Goal: Task Accomplishment & Management: Manage account settings

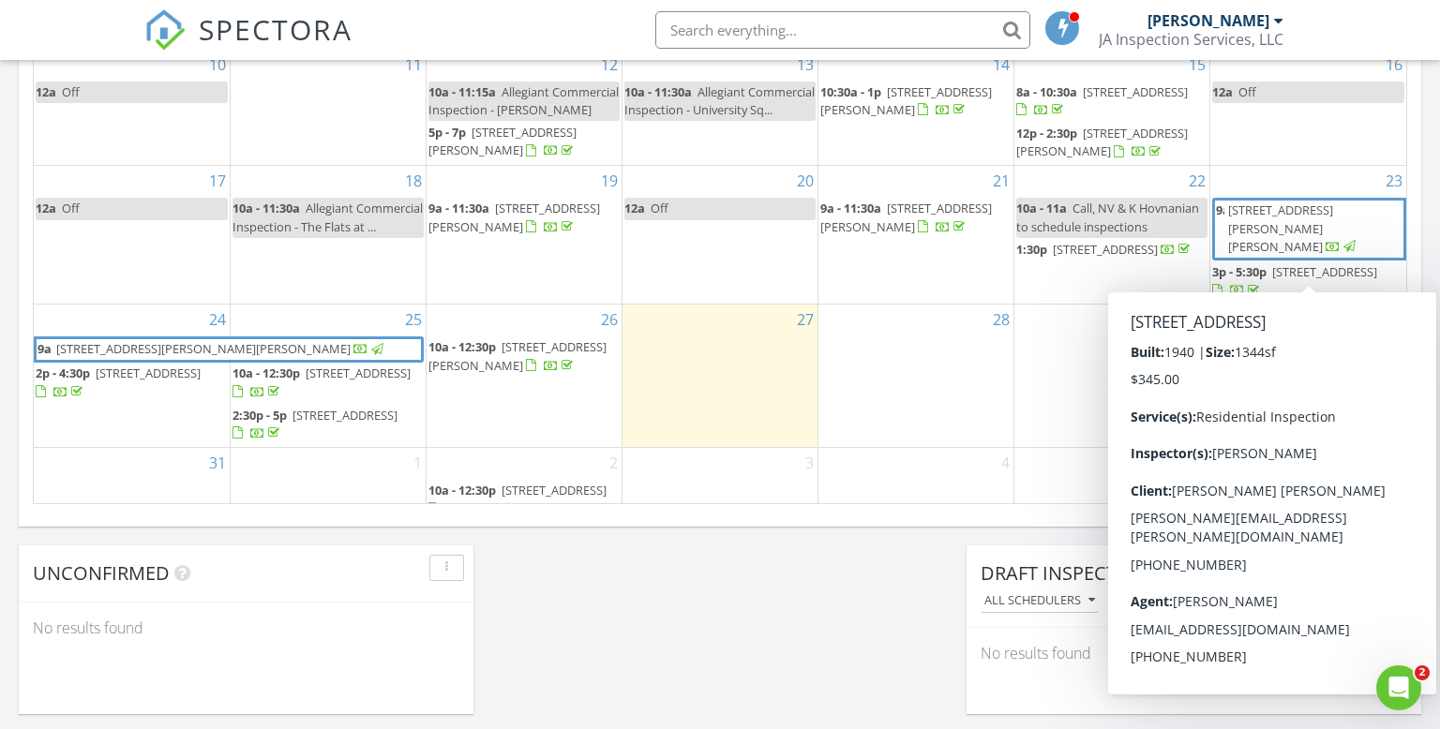
scroll to position [1707, 1441]
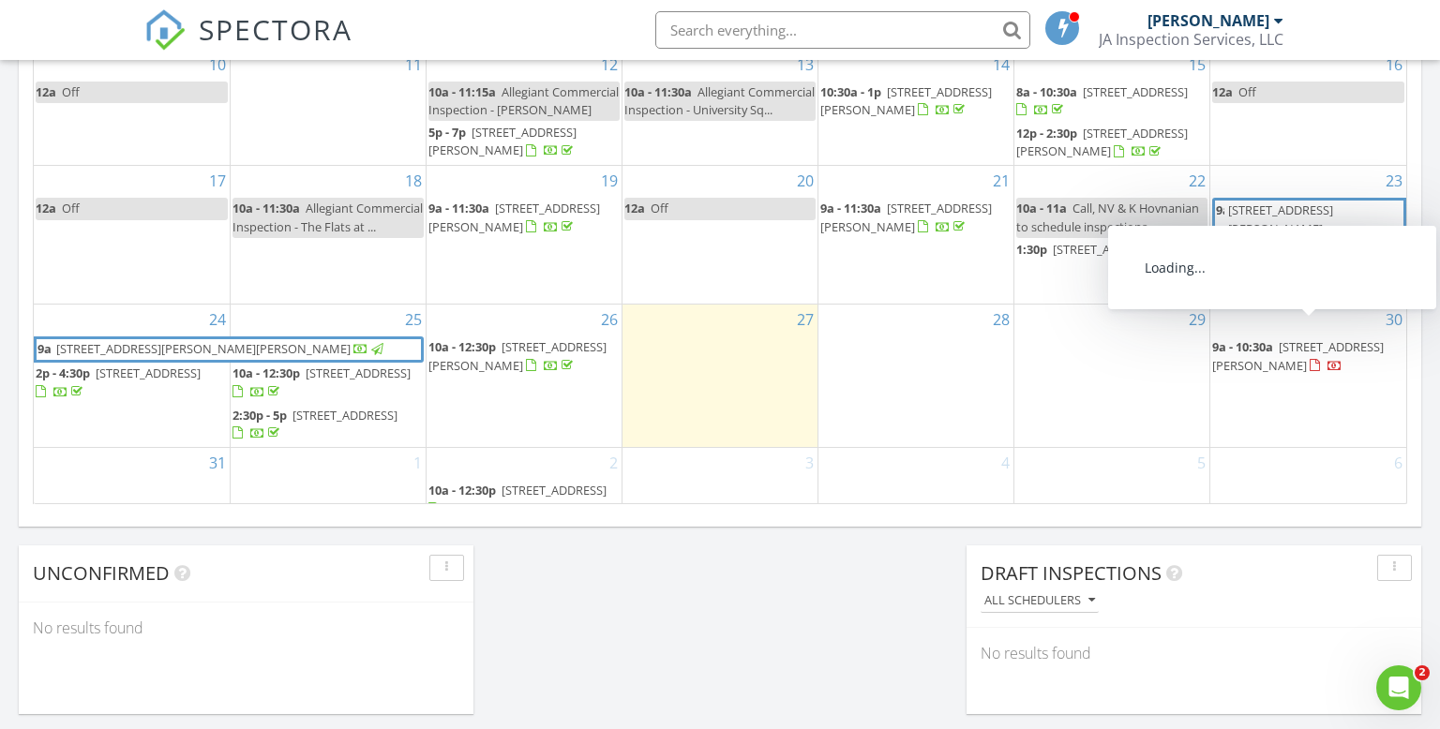
click at [1313, 338] on span "[STREET_ADDRESS][PERSON_NAME]" at bounding box center [1298, 355] width 172 height 35
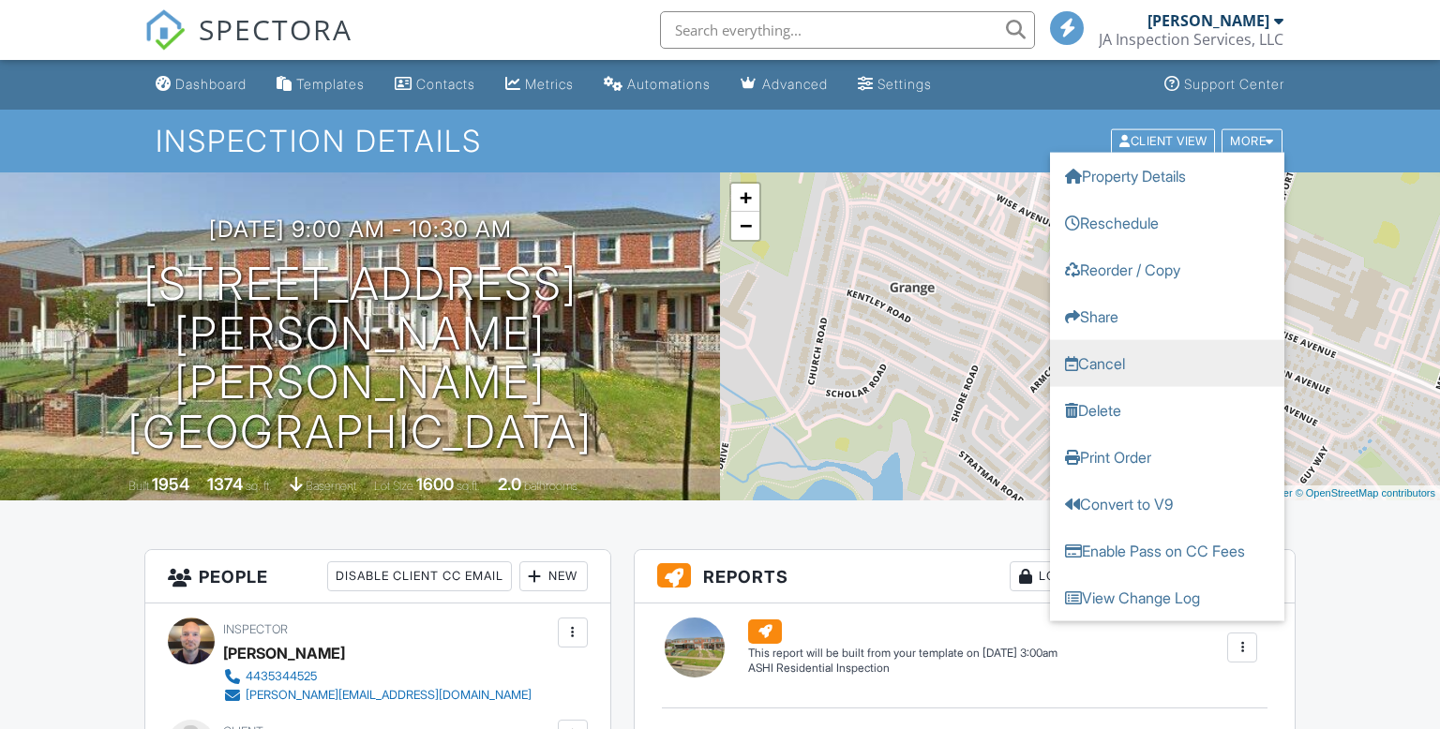
click at [1115, 363] on link "Cancel" at bounding box center [1167, 362] width 234 height 47
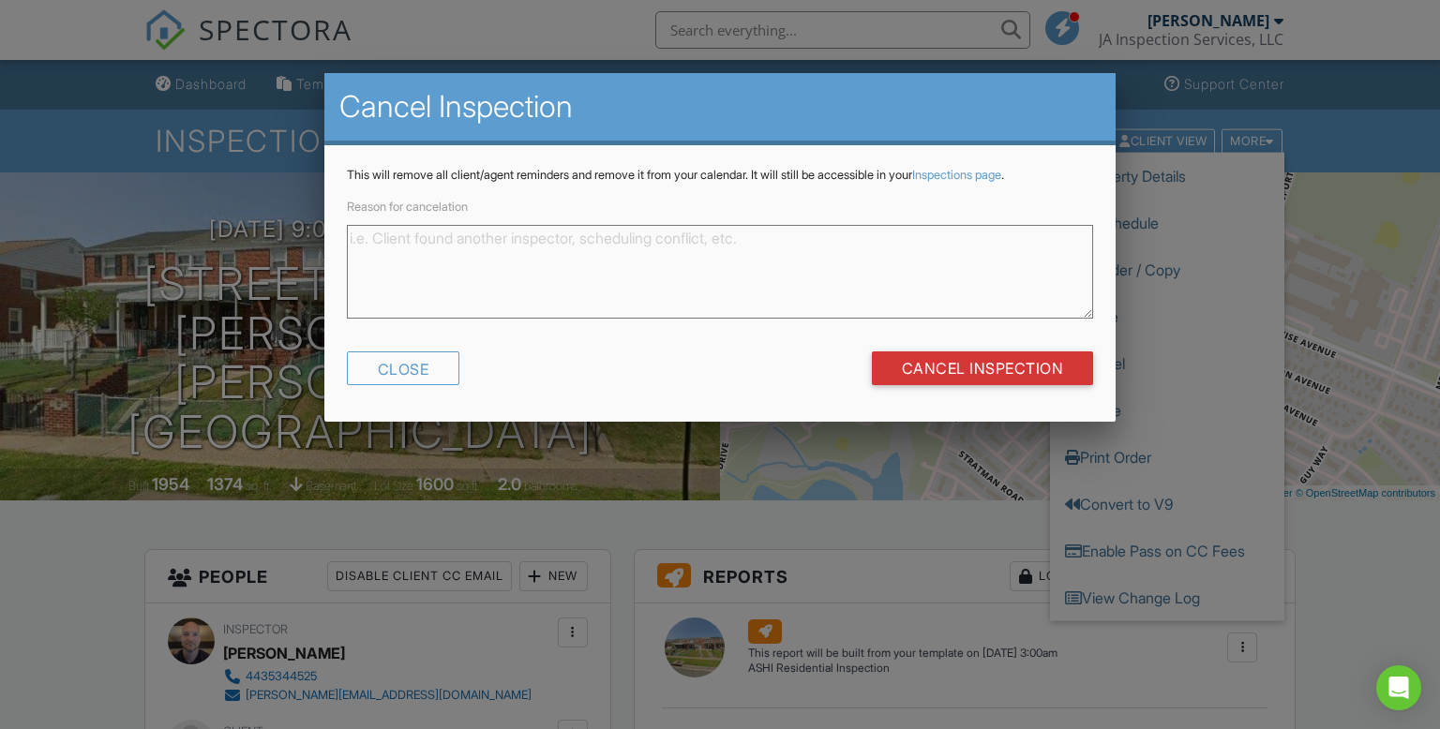
click at [689, 247] on textarea "Reason for cancelation" at bounding box center [720, 272] width 747 height 94
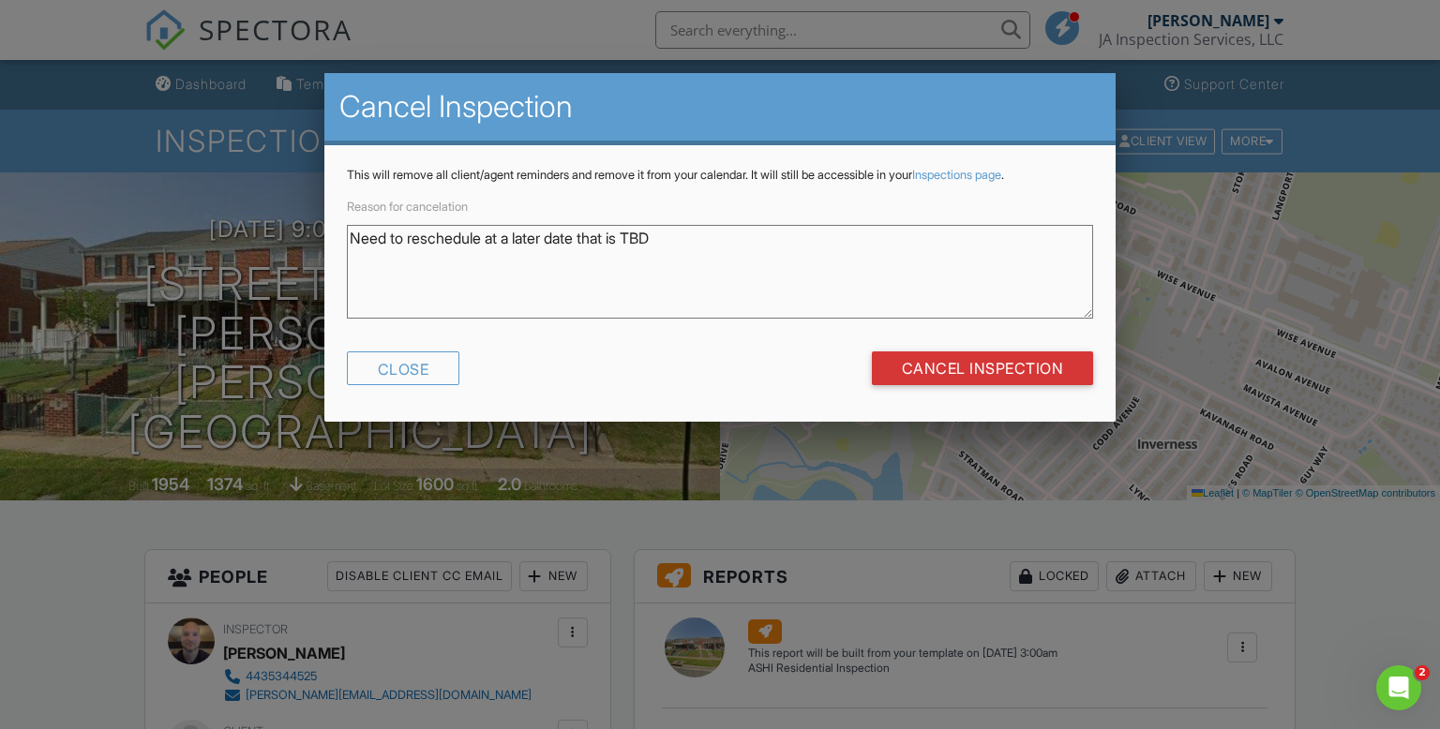
click at [503, 237] on textarea "Need to reschedule at a later date that is TBD" at bounding box center [720, 272] width 747 height 94
type textarea "Need to reschedule to a later date that is TBD"
click at [935, 375] on input "Cancel Inspection" at bounding box center [983, 369] width 222 height 34
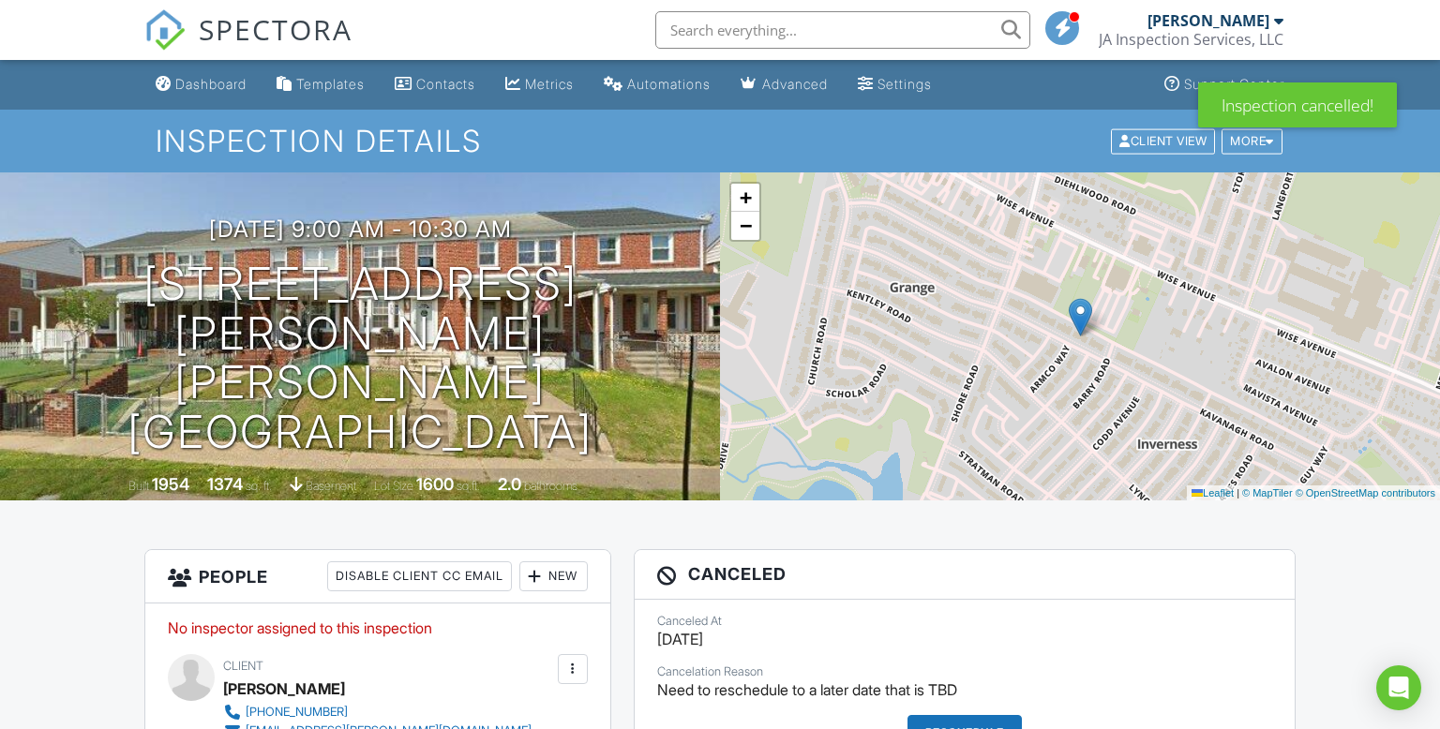
click at [274, 30] on span "SPECTORA" at bounding box center [276, 28] width 154 height 39
